Goal: Find specific page/section: Find specific page/section

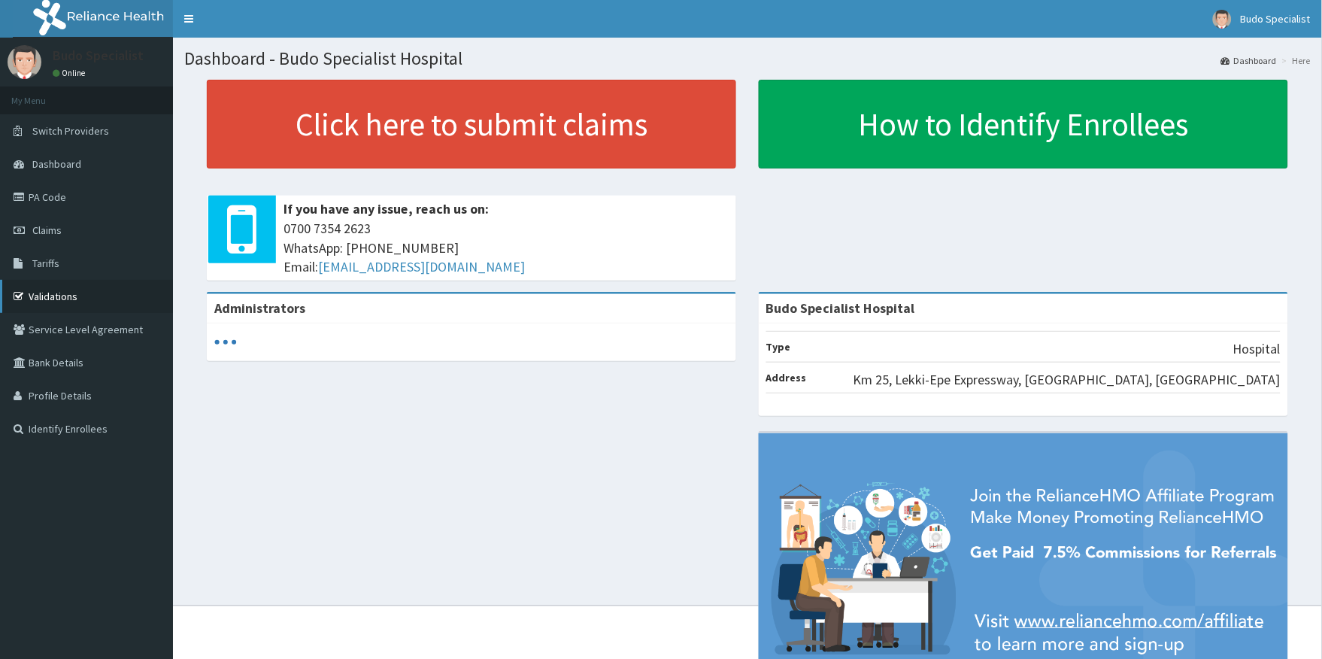
click at [56, 298] on link "Validations" at bounding box center [86, 296] width 173 height 33
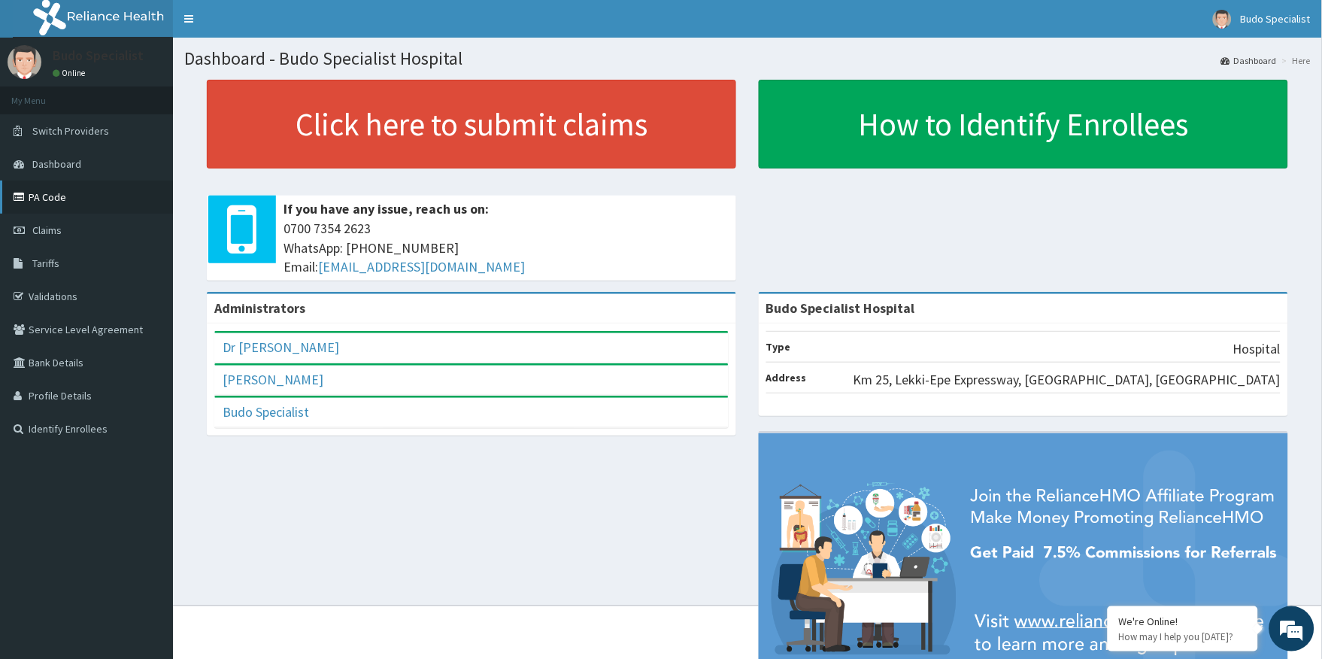
click at [53, 194] on link "PA Code" at bounding box center [86, 196] width 173 height 33
